Goal: Check status: Check status

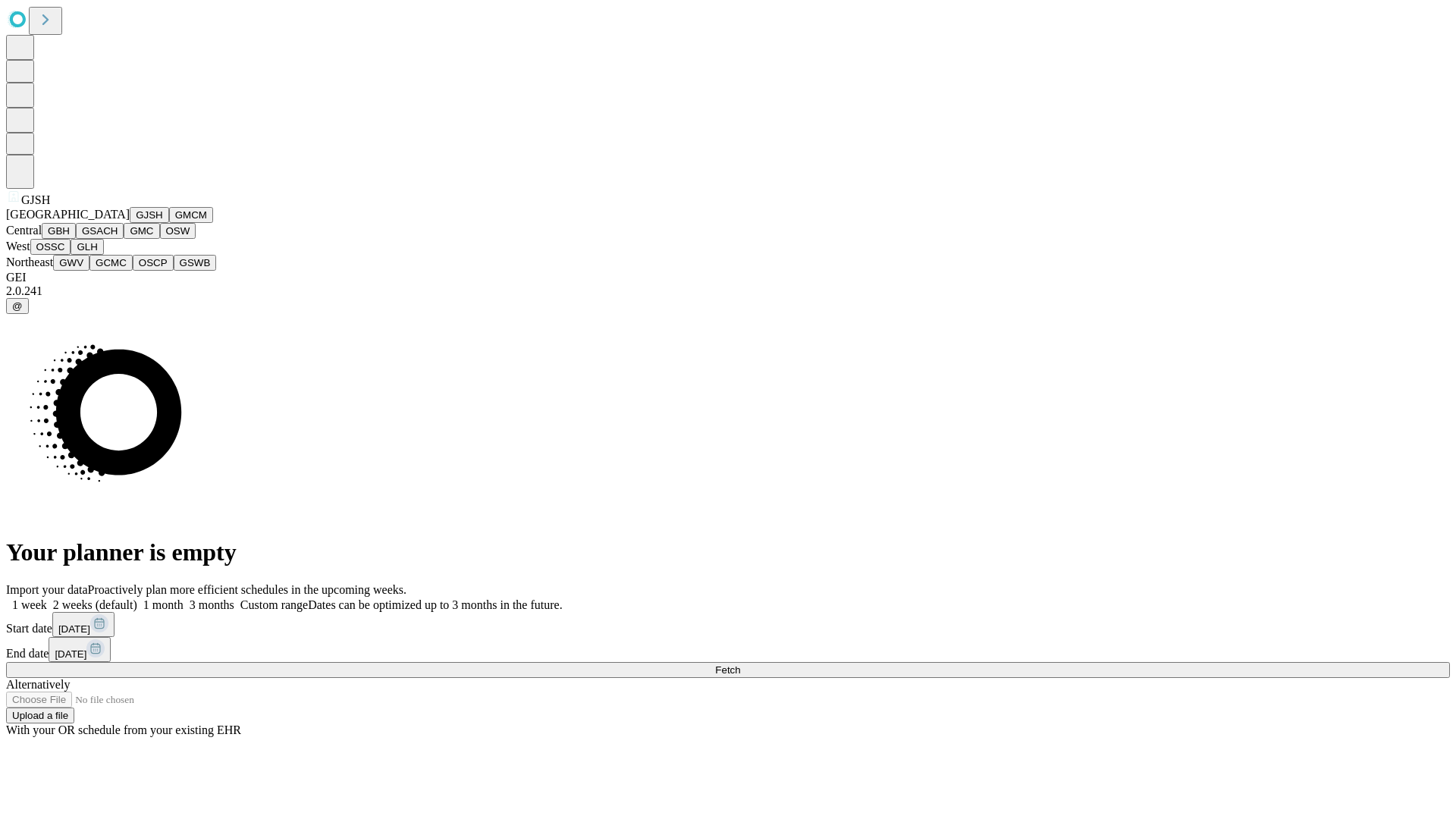
click at [130, 223] on button "GJSH" at bounding box center [149, 215] width 39 height 16
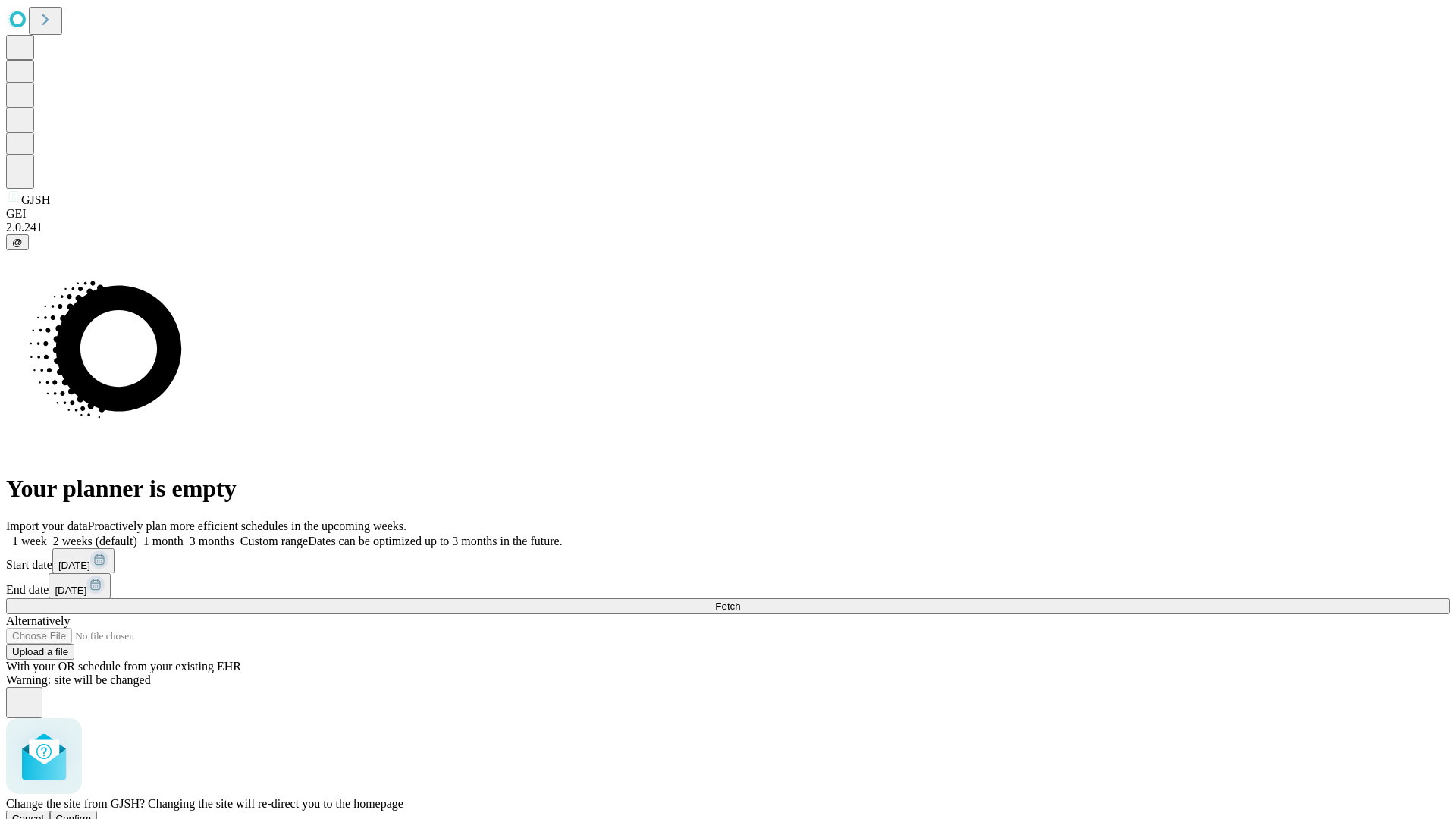
click at [91, 813] on span "Confirm" at bounding box center [73, 818] width 36 height 11
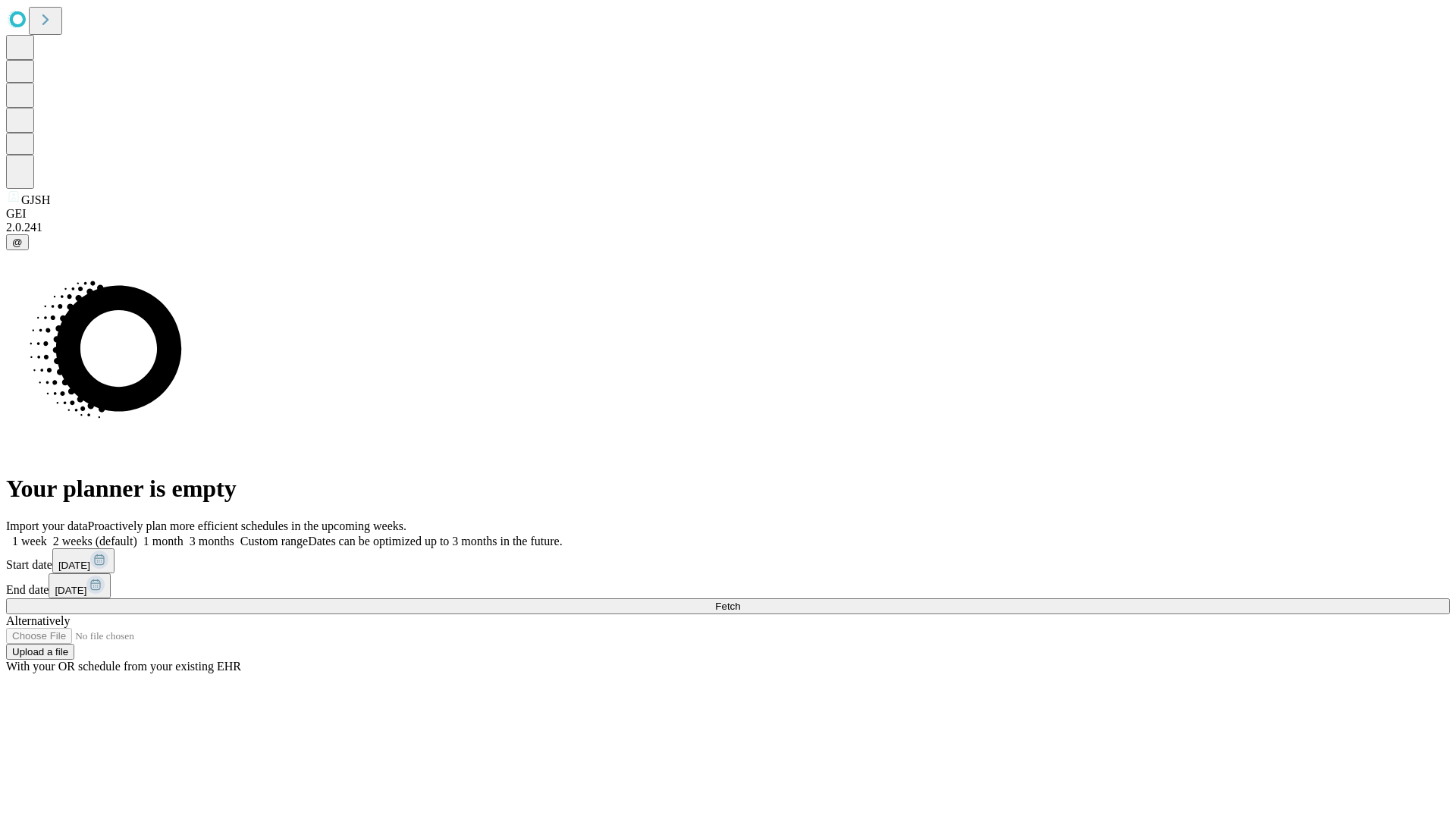
click at [184, 535] on label "1 month" at bounding box center [160, 541] width 46 height 13
click at [740, 601] on span "Fetch" at bounding box center [727, 606] width 25 height 11
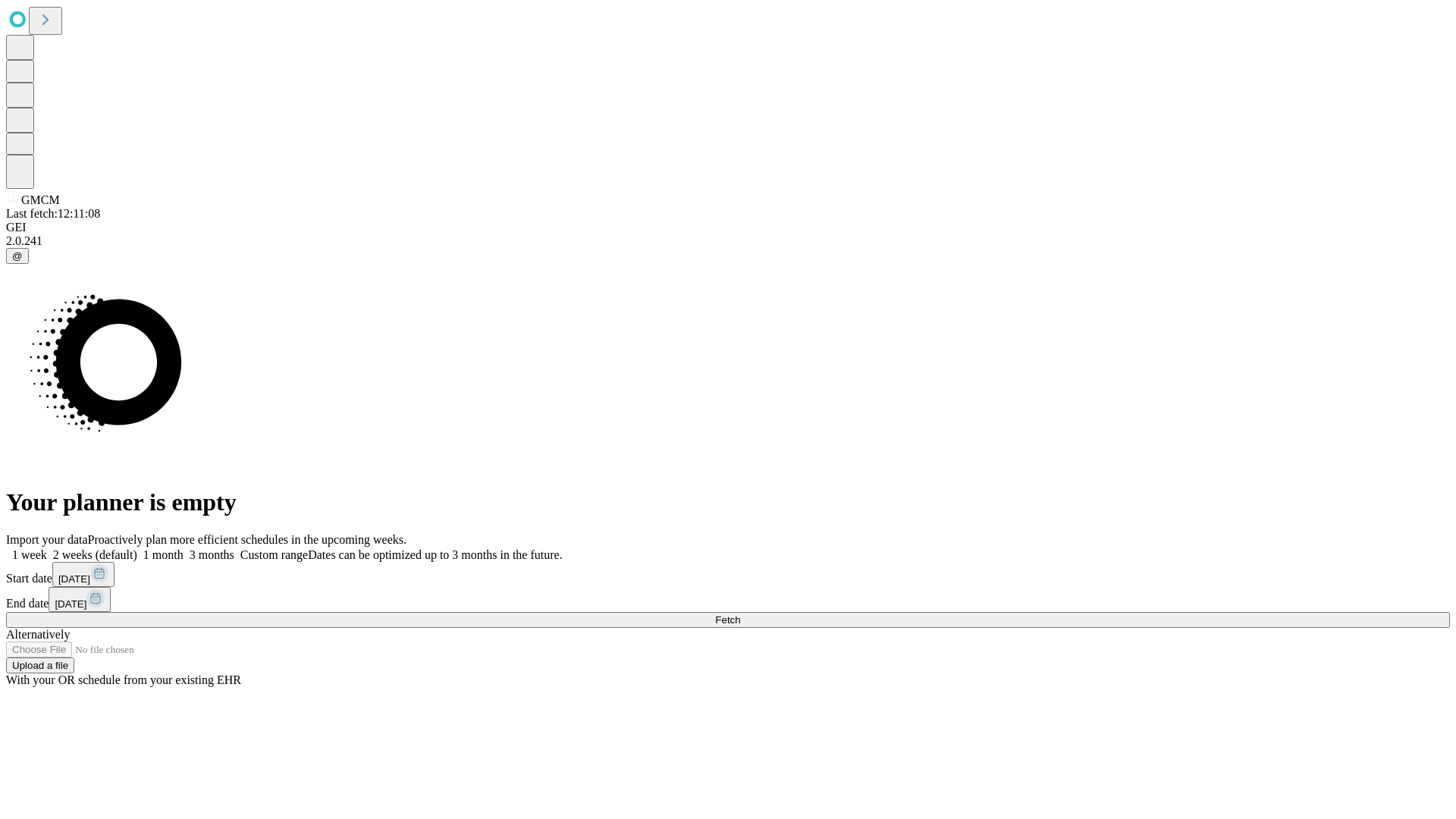
click at [184, 549] on label "1 month" at bounding box center [160, 555] width 46 height 13
click at [740, 614] on span "Fetch" at bounding box center [727, 619] width 25 height 11
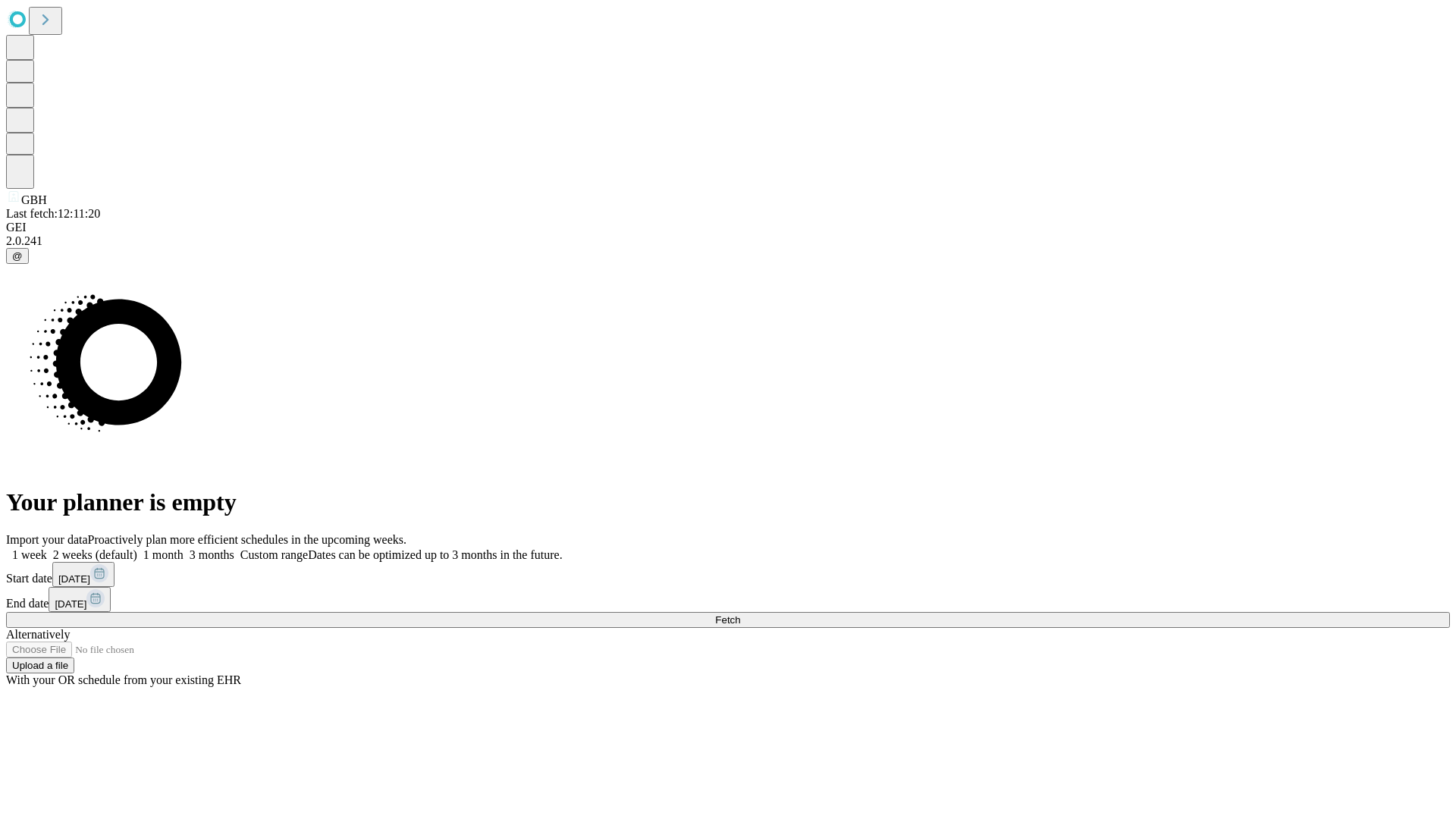
click at [184, 549] on label "1 month" at bounding box center [160, 555] width 46 height 13
click at [740, 614] on span "Fetch" at bounding box center [727, 619] width 25 height 11
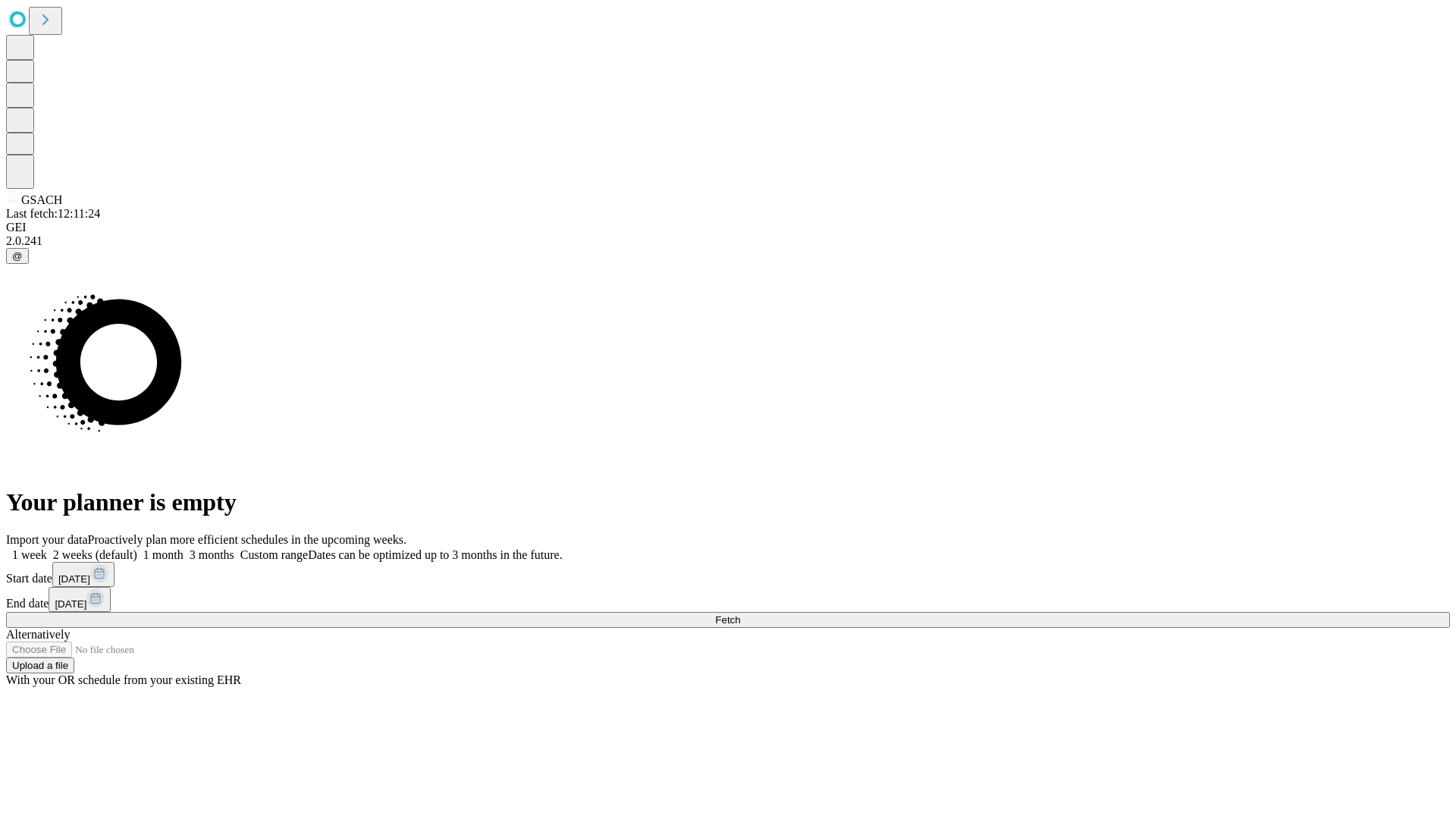
click at [184, 549] on label "1 month" at bounding box center [160, 555] width 46 height 13
click at [740, 614] on span "Fetch" at bounding box center [727, 619] width 25 height 11
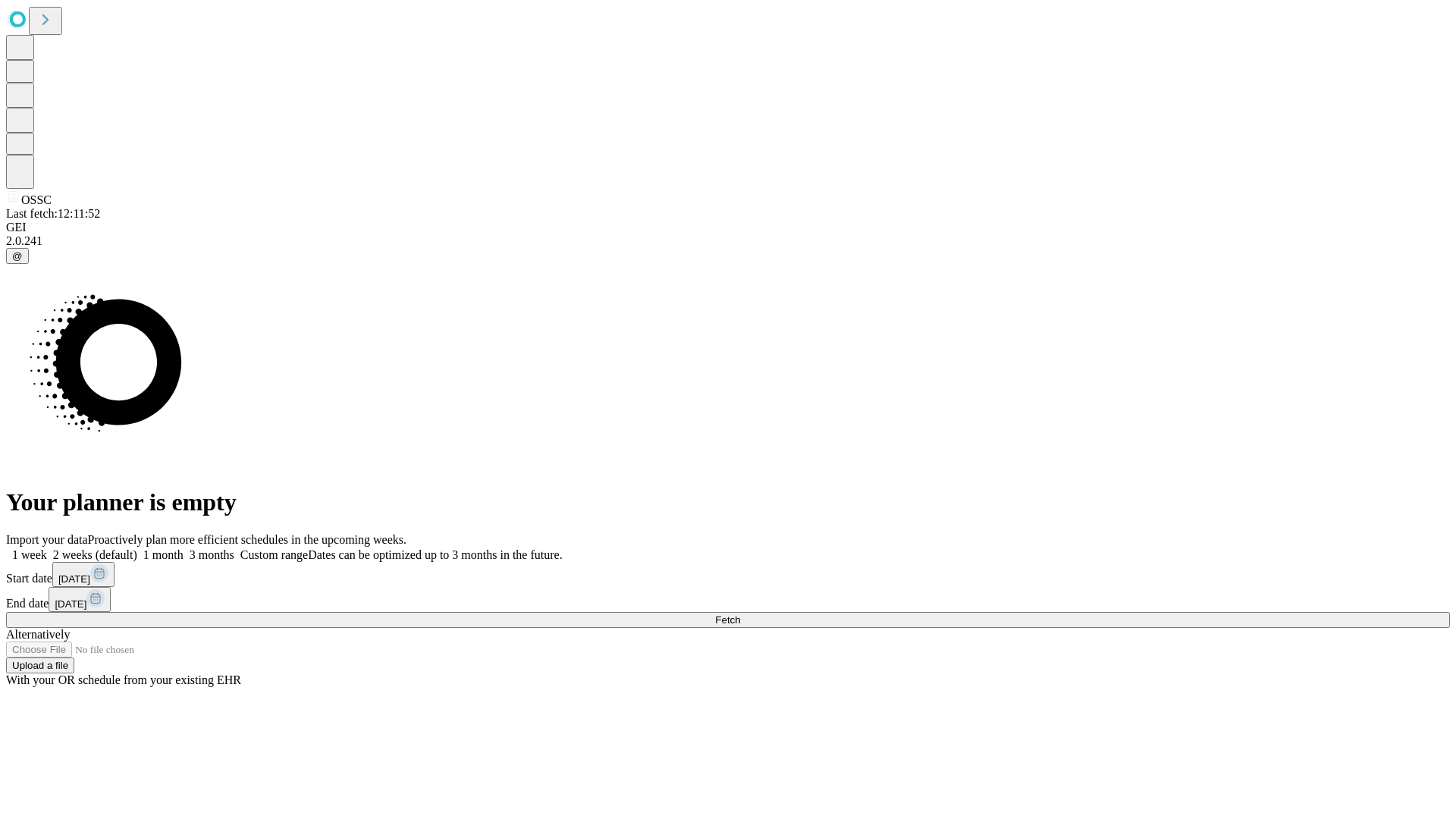
click at [184, 549] on label "1 month" at bounding box center [160, 555] width 46 height 13
click at [740, 614] on span "Fetch" at bounding box center [727, 619] width 25 height 11
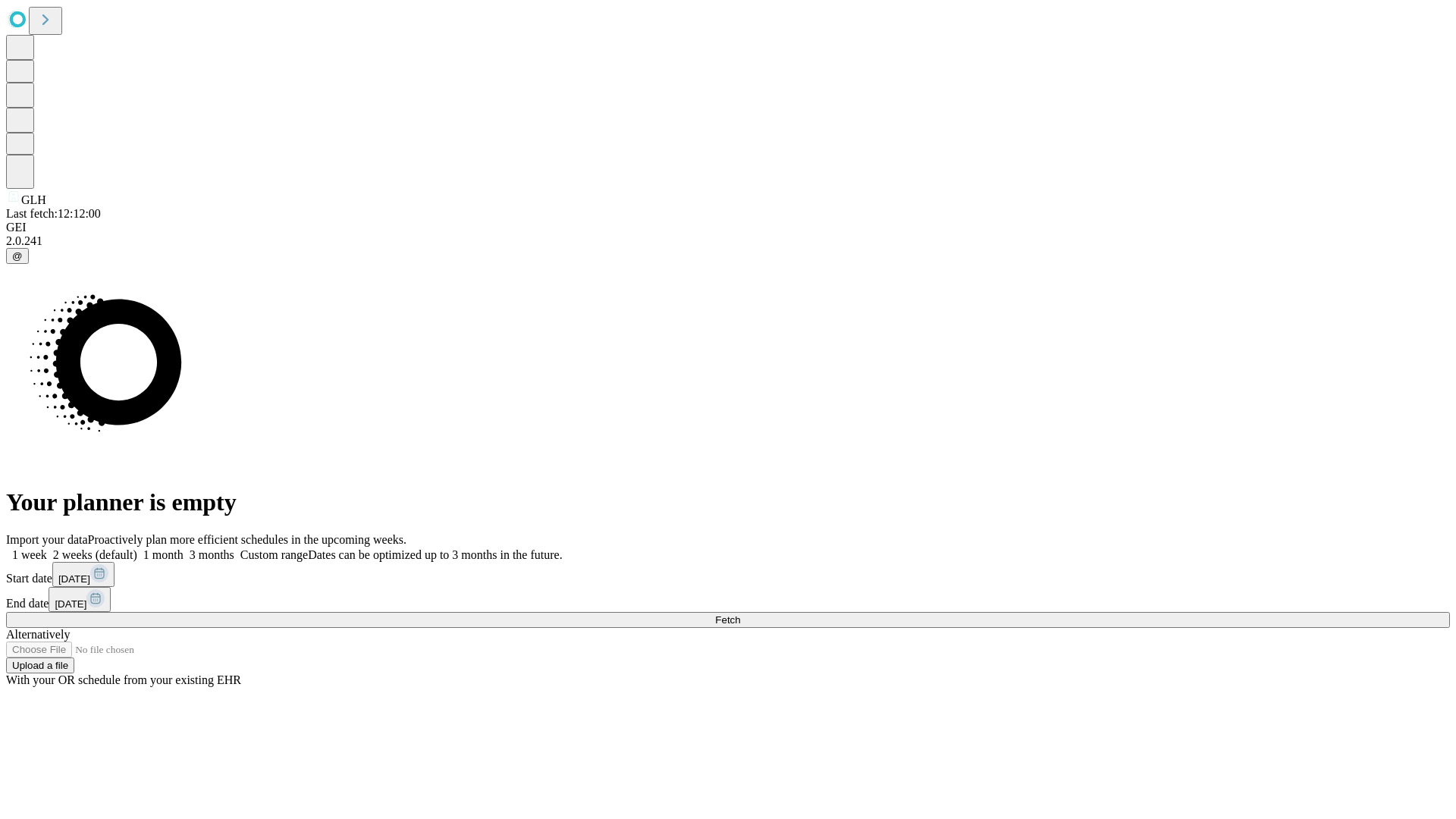
click at [184, 549] on label "1 month" at bounding box center [160, 555] width 46 height 13
click at [740, 614] on span "Fetch" at bounding box center [727, 619] width 25 height 11
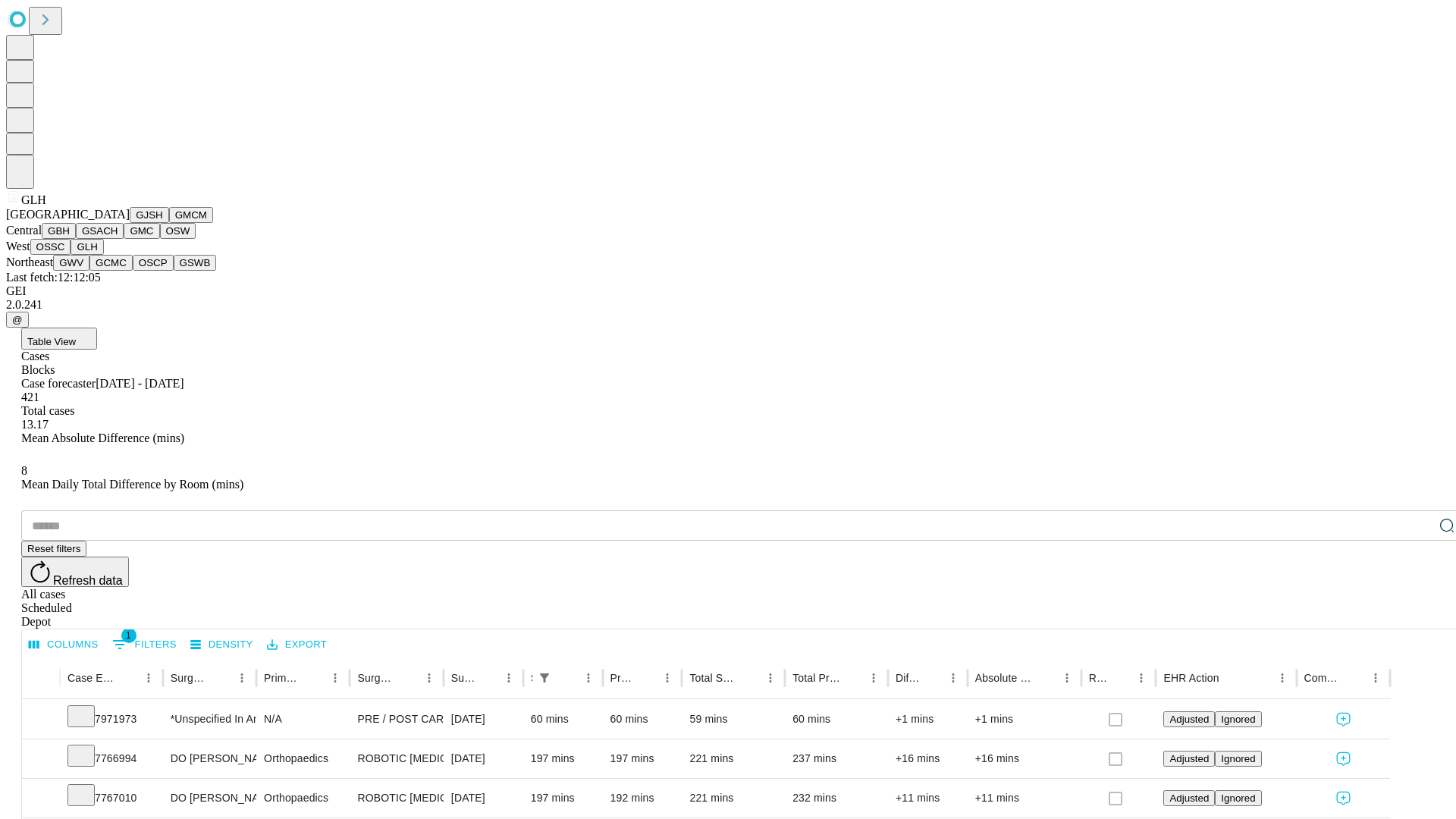
click at [90, 271] on button "GWV" at bounding box center [71, 263] width 37 height 16
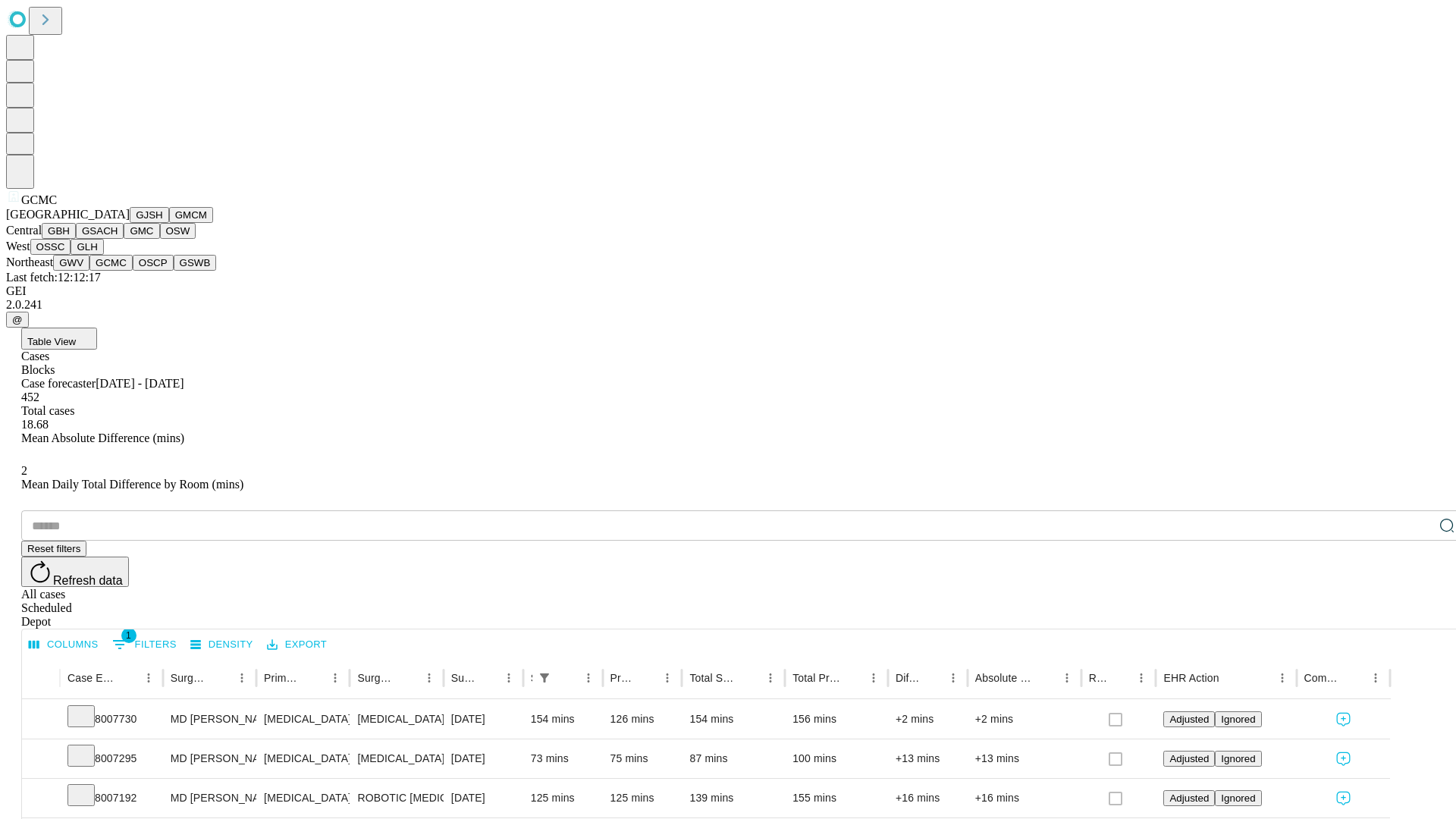
click at [132, 271] on button "OSCP" at bounding box center [152, 263] width 41 height 16
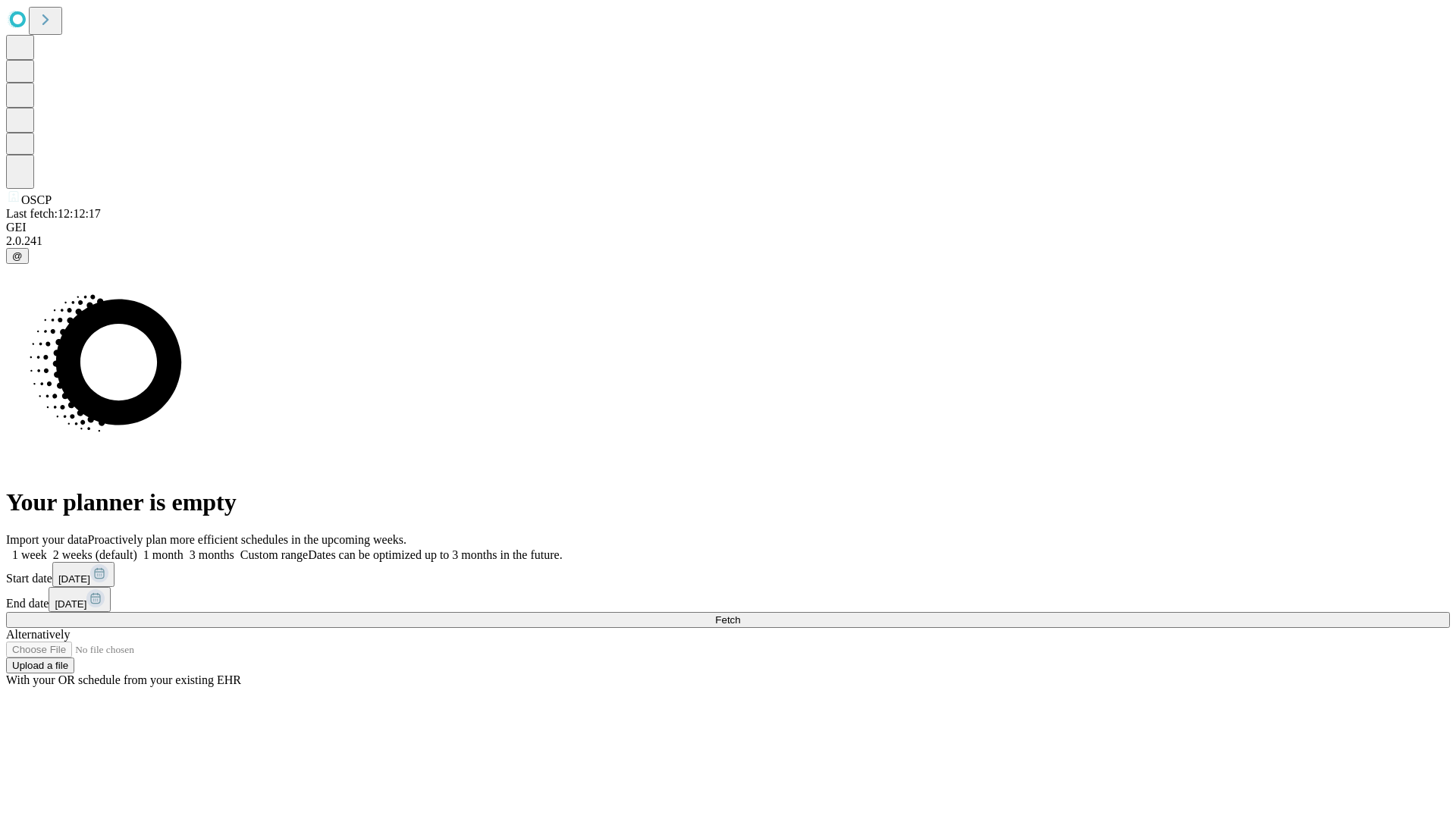
click at [740, 614] on span "Fetch" at bounding box center [727, 619] width 25 height 11
